Goal: Transaction & Acquisition: Purchase product/service

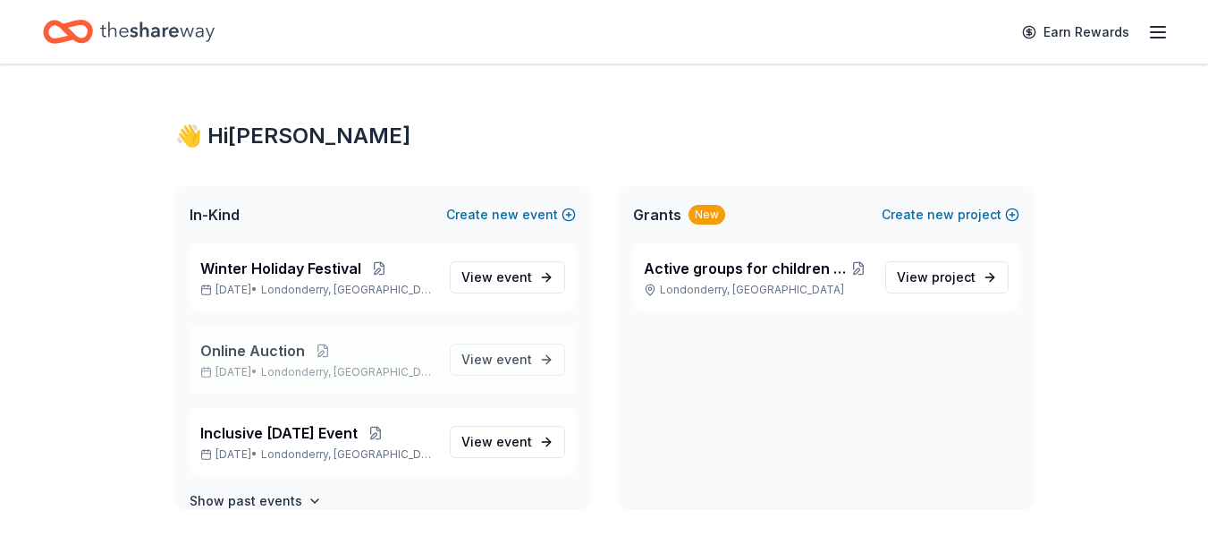
click at [240, 350] on span "Online Auction" at bounding box center [252, 350] width 105 height 21
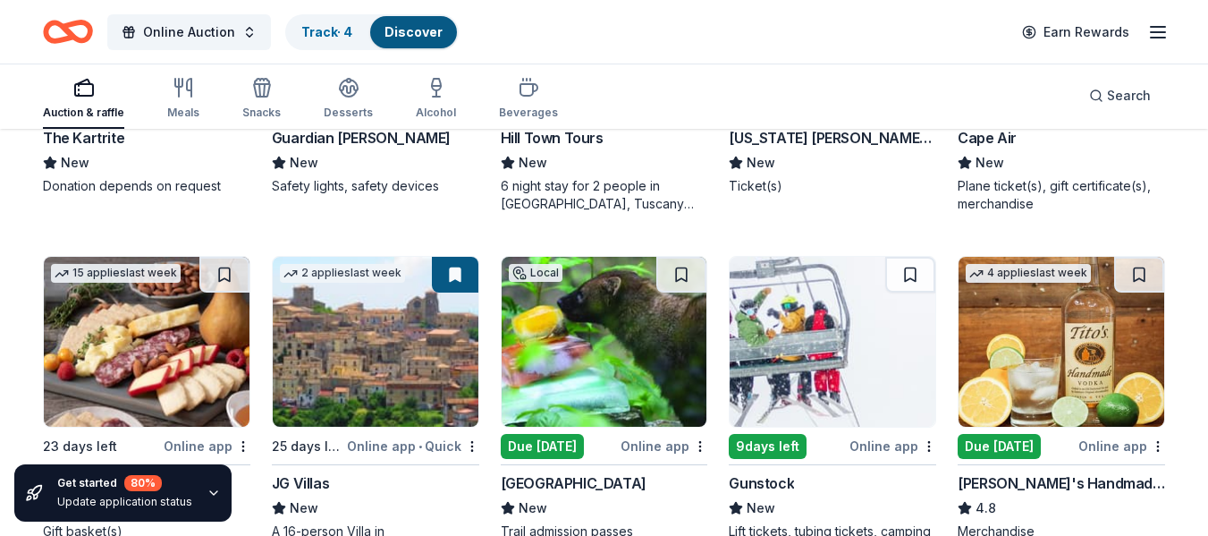
scroll to position [2144, 0]
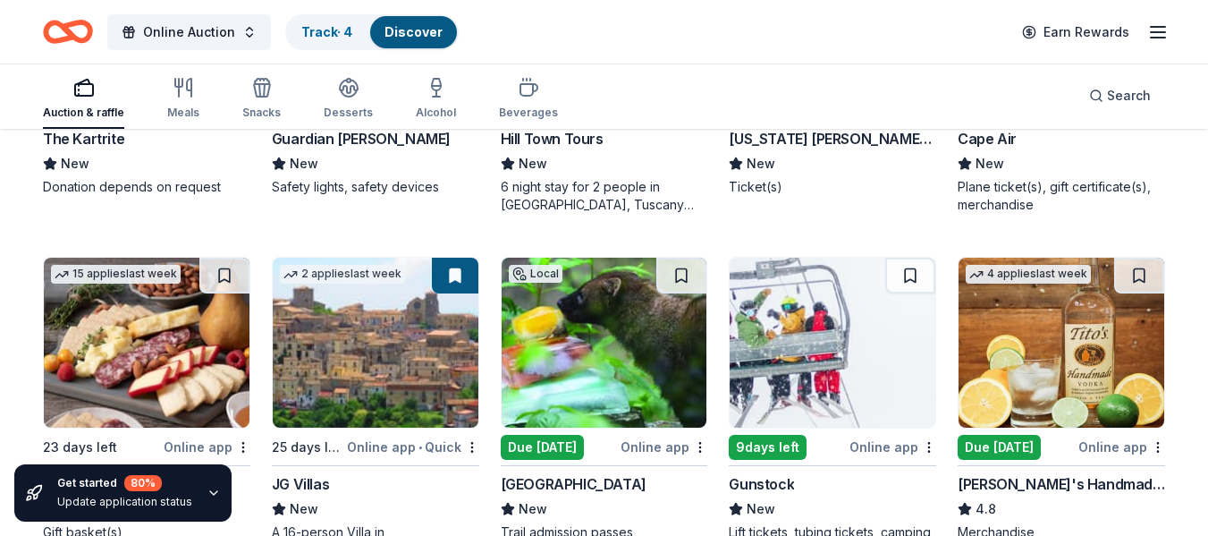
click at [382, 372] on img at bounding box center [376, 343] width 206 height 170
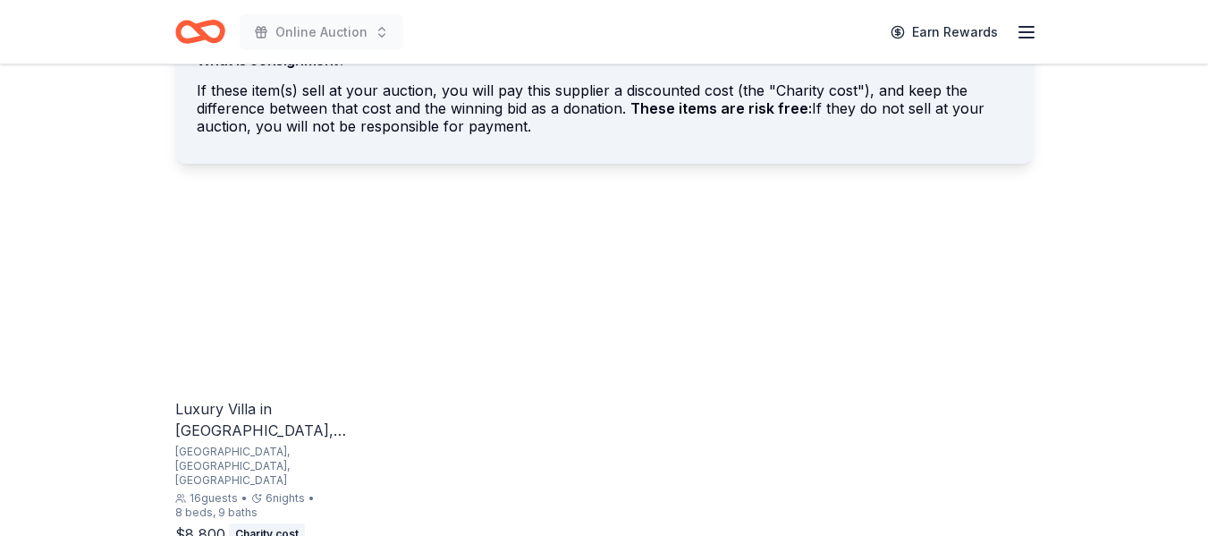
scroll to position [1073, 0]
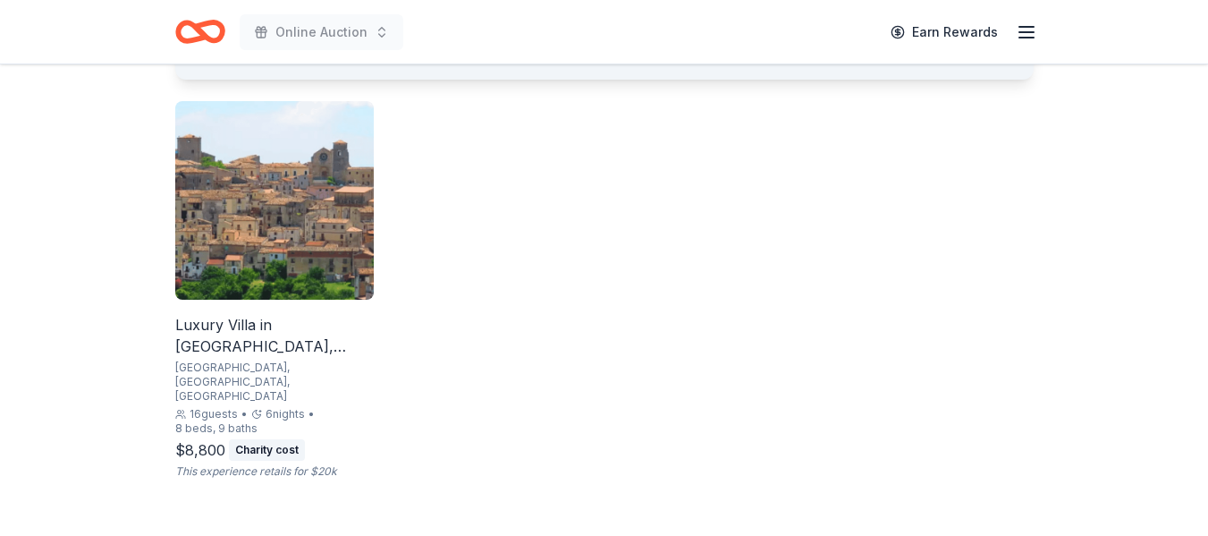
click at [303, 331] on div "Luxury Villa in Calabria, Italy" at bounding box center [274, 335] width 199 height 43
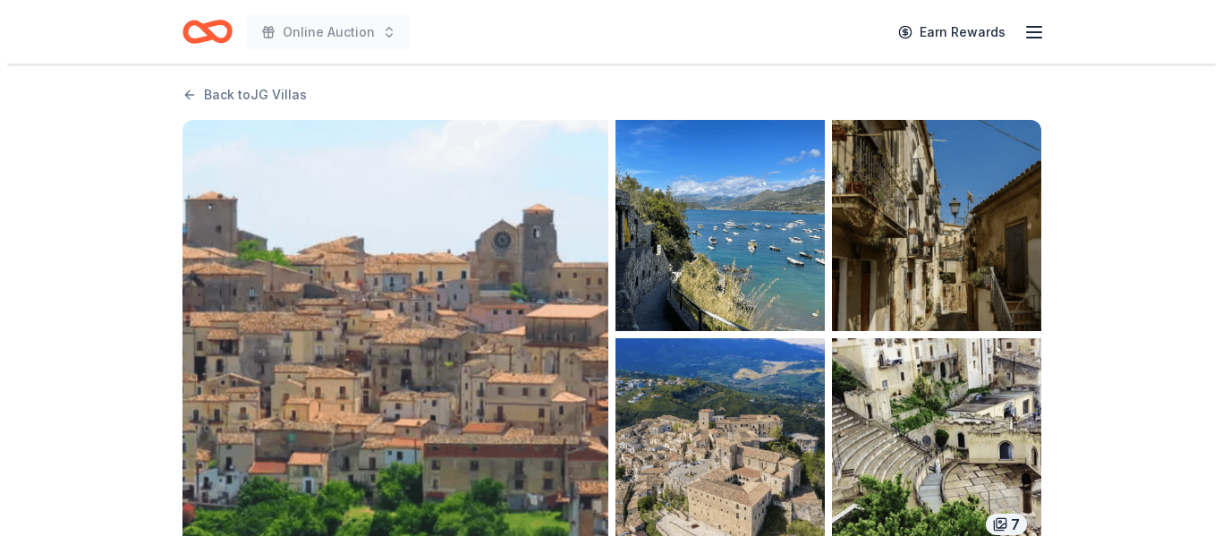
scroll to position [7, 0]
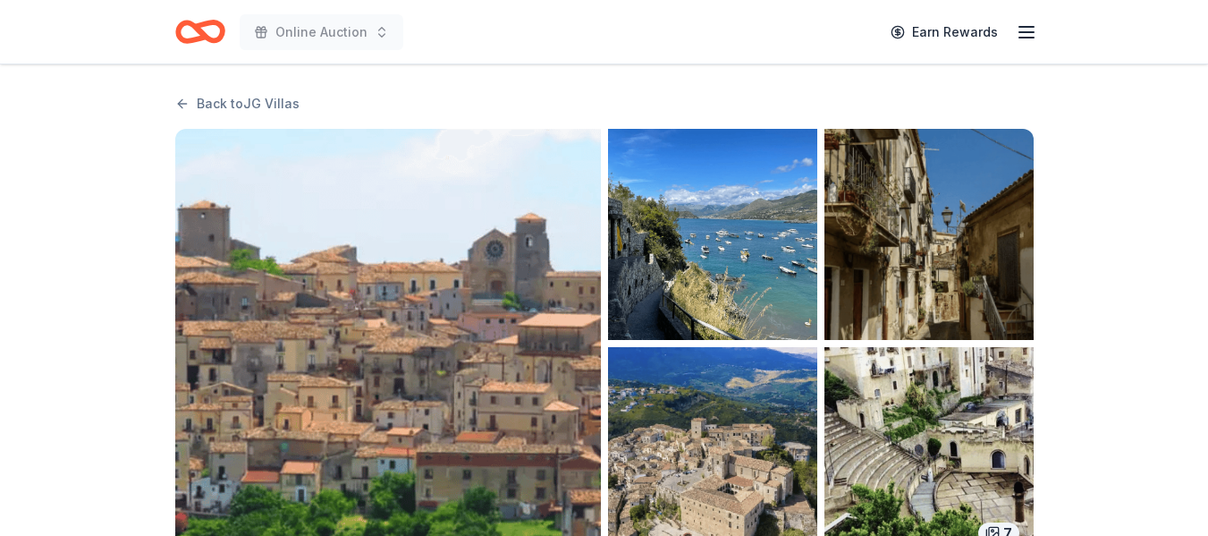
click at [510, 368] on img "button" at bounding box center [388, 343] width 426 height 429
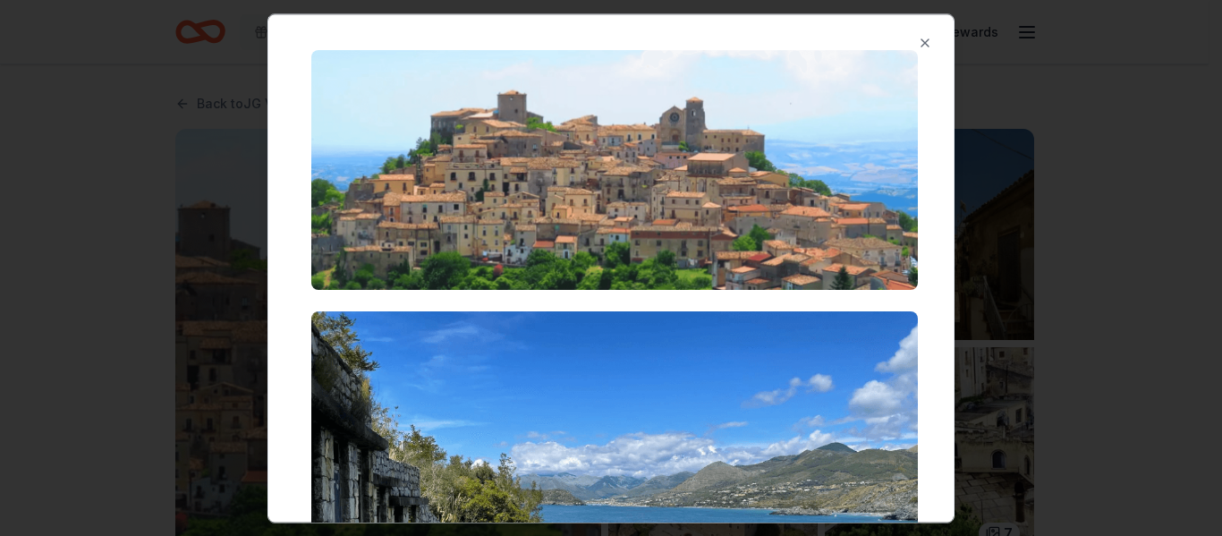
click at [598, 244] on img at bounding box center [614, 170] width 606 height 240
click at [725, 173] on img at bounding box center [614, 170] width 606 height 240
click at [651, 447] on img at bounding box center [614, 539] width 606 height 457
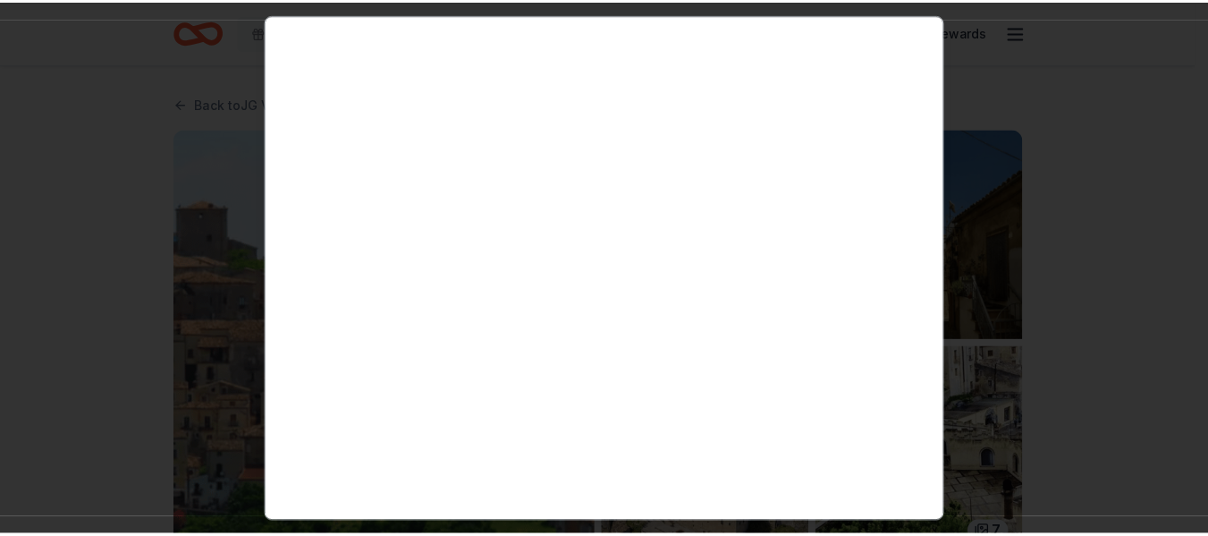
scroll to position [3188, 0]
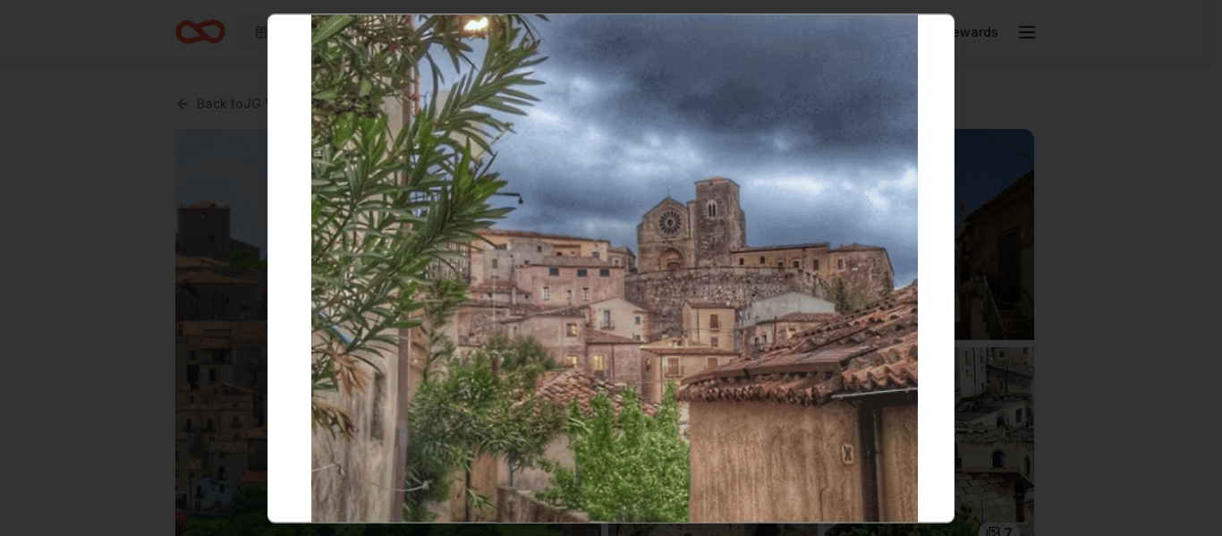
click at [1092, 380] on div at bounding box center [611, 268] width 1222 height 536
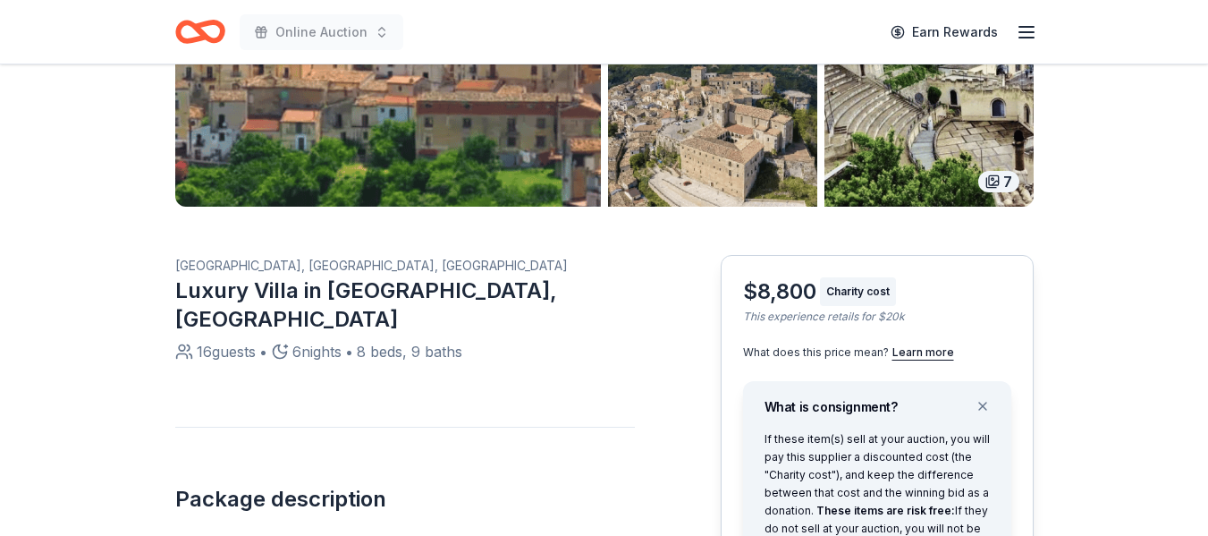
scroll to position [387, 0]
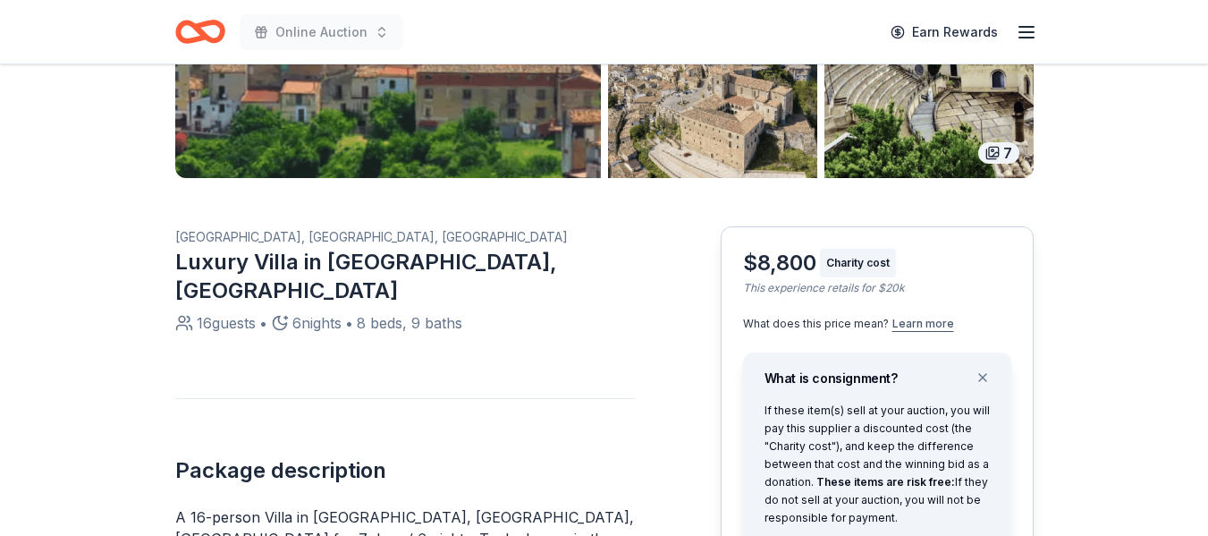
drag, startPoint x: 903, startPoint y: 318, endPoint x: 909, endPoint y: 328, distance: 12.4
click at [909, 328] on button "Learn more" at bounding box center [924, 324] width 62 height 14
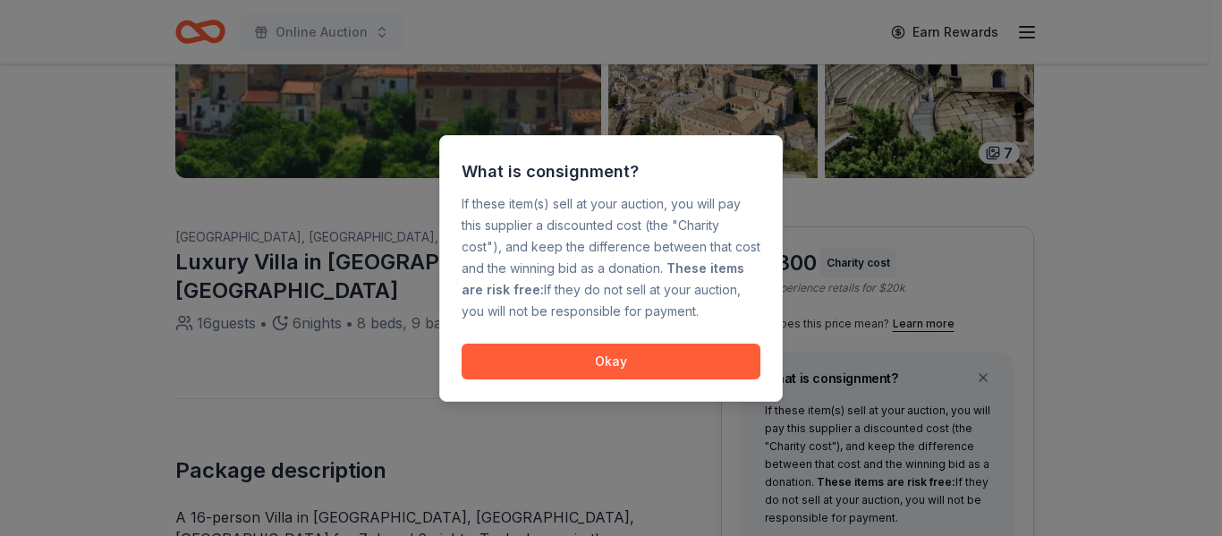
click at [1110, 321] on div at bounding box center [611, 268] width 1222 height 536
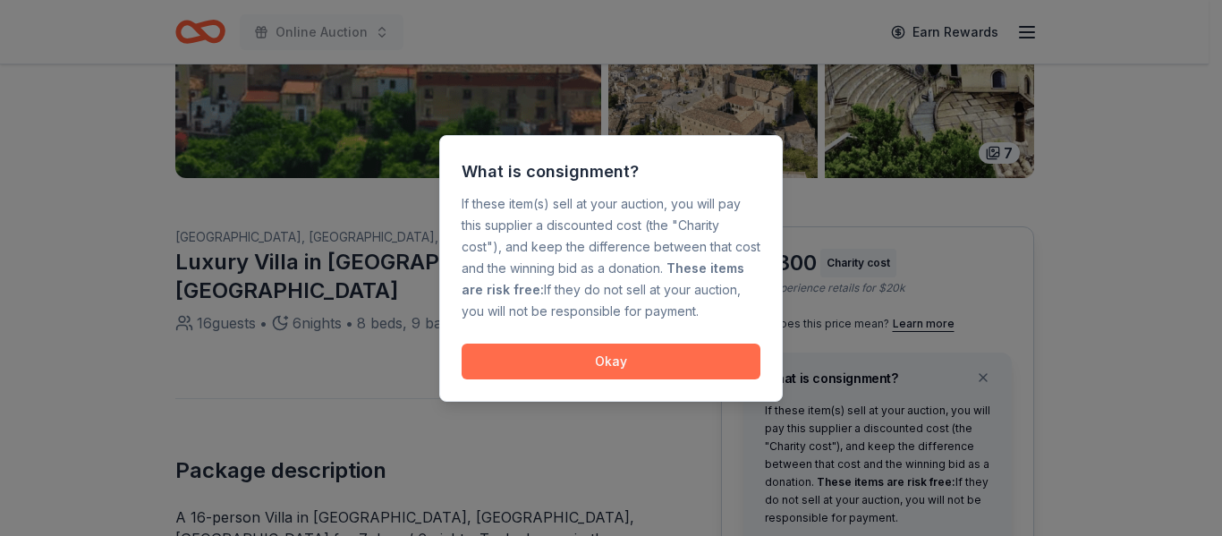
click at [602, 369] on button "Okay" at bounding box center [611, 361] width 299 height 36
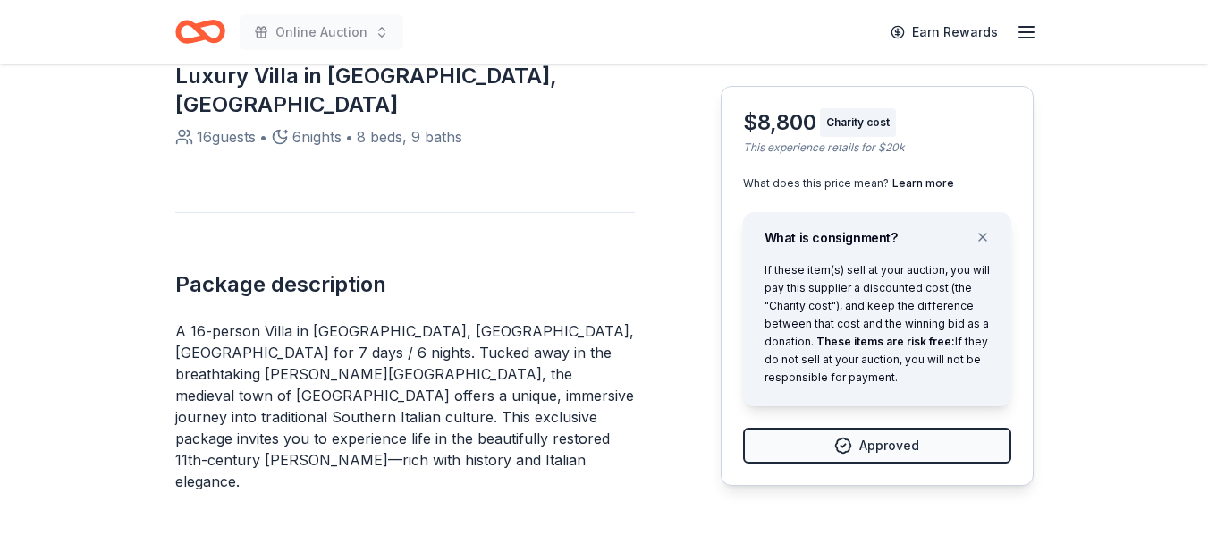
scroll to position [544, 0]
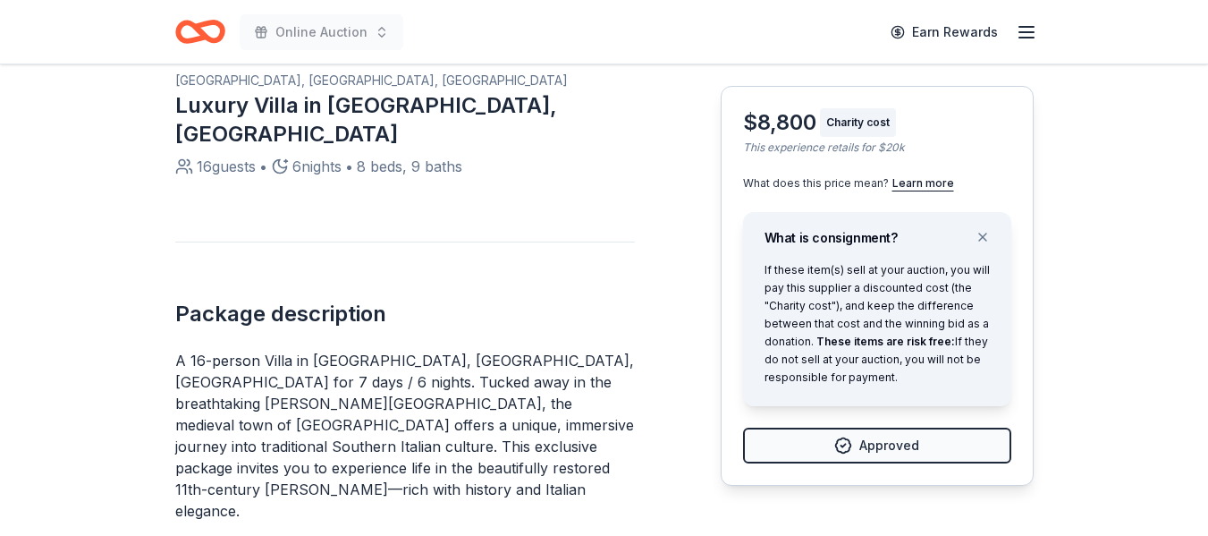
drag, startPoint x: 174, startPoint y: 81, endPoint x: 299, endPoint y: 81, distance: 124.3
click at [299, 81] on div "Altomonte, Calabria, Italy" at bounding box center [405, 80] width 460 height 21
drag, startPoint x: 459, startPoint y: 112, endPoint x: 165, endPoint y: 106, distance: 293.5
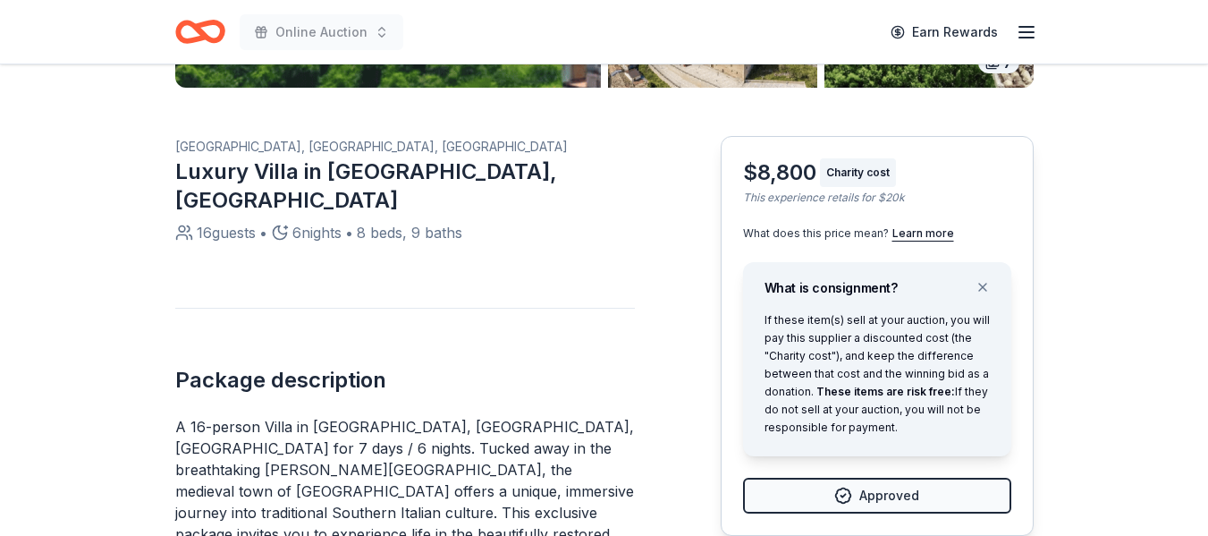
scroll to position [365, 0]
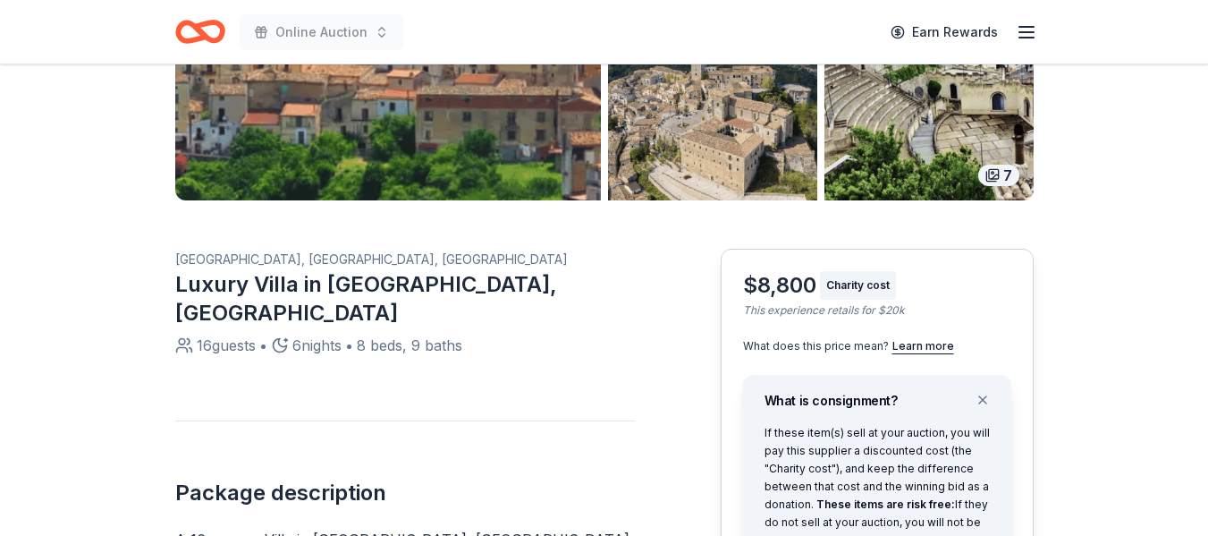
drag, startPoint x: 168, startPoint y: 283, endPoint x: 415, endPoint y: 248, distance: 249.3
